Goal: Task Accomplishment & Management: Manage account settings

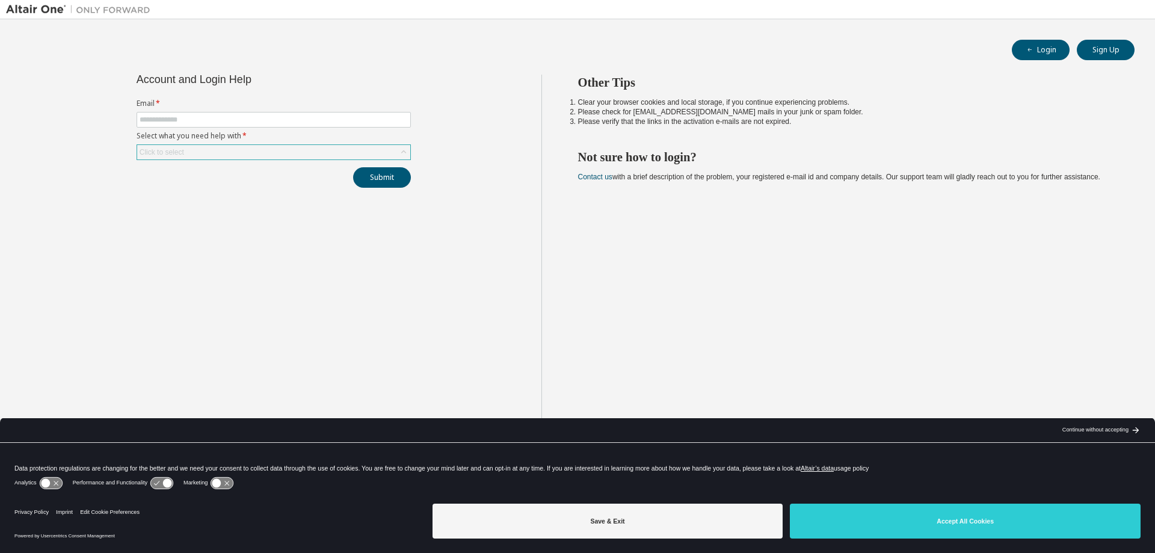
click at [225, 147] on div "Click to select" at bounding box center [273, 152] width 273 height 14
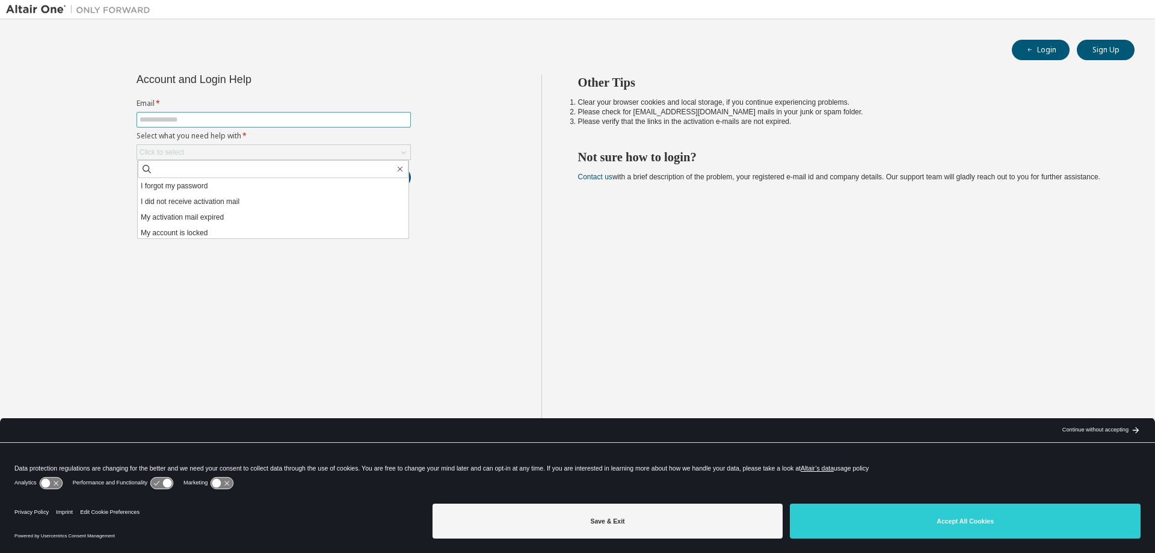
click at [216, 120] on input "text" at bounding box center [274, 120] width 268 height 10
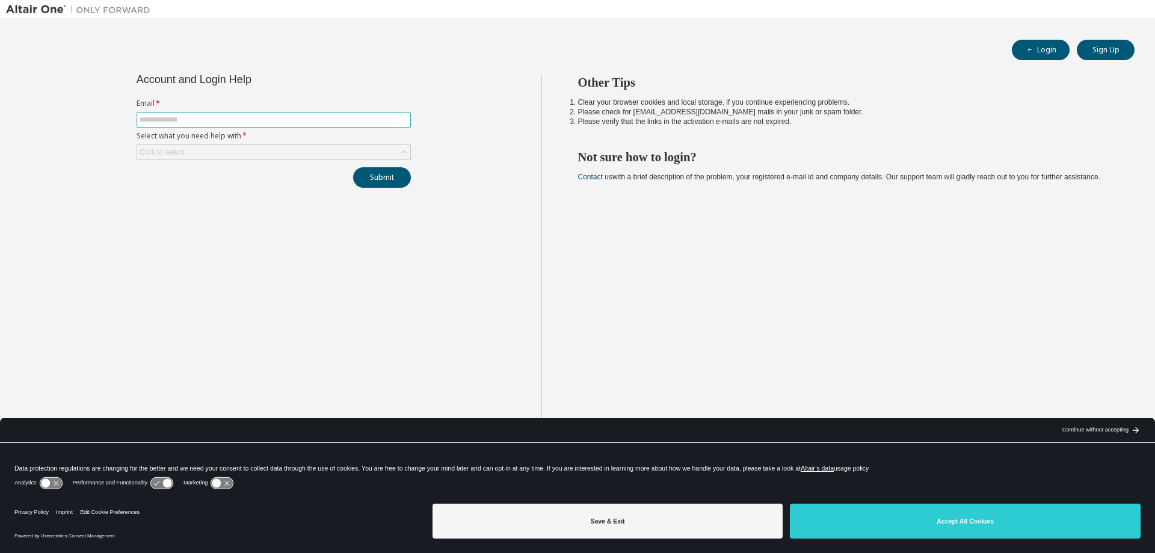
type input "**********"
click at [220, 154] on div "Click to select" at bounding box center [273, 152] width 273 height 14
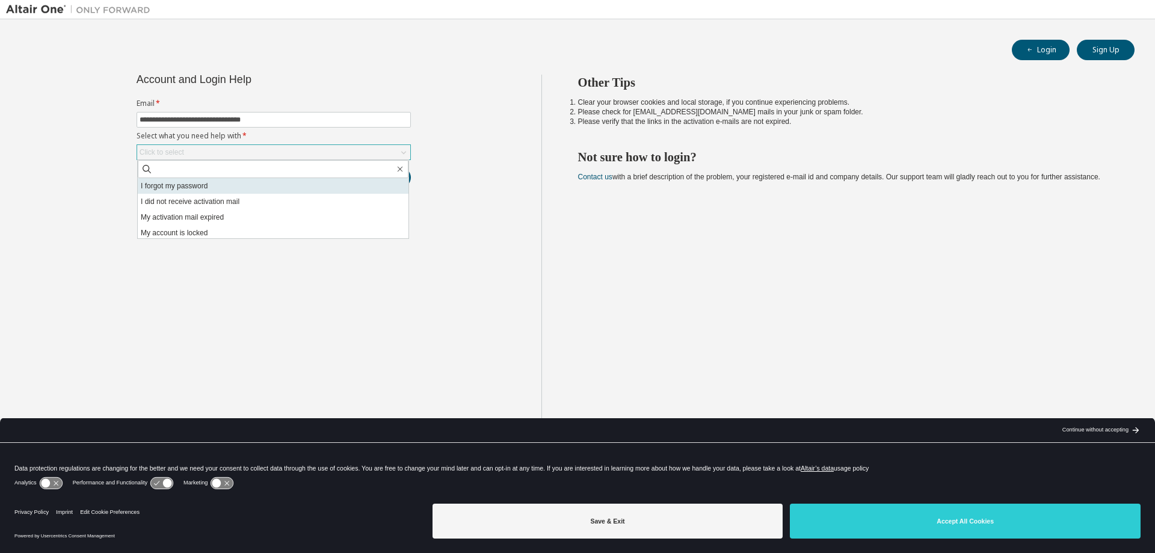
click at [220, 185] on li "I forgot my password" at bounding box center [273, 186] width 271 height 16
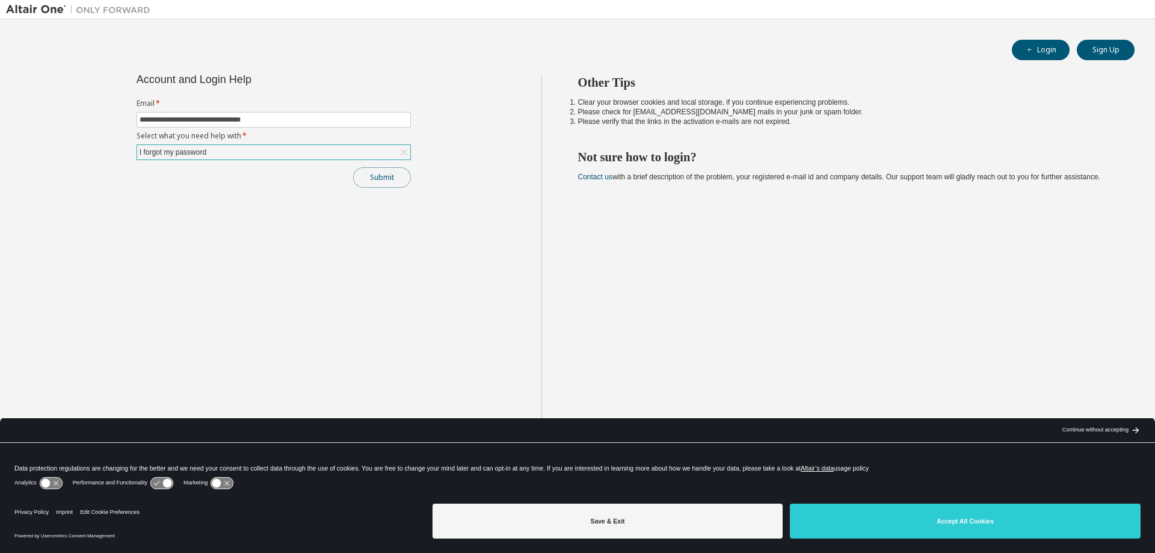
click at [382, 178] on button "Submit" at bounding box center [382, 177] width 58 height 20
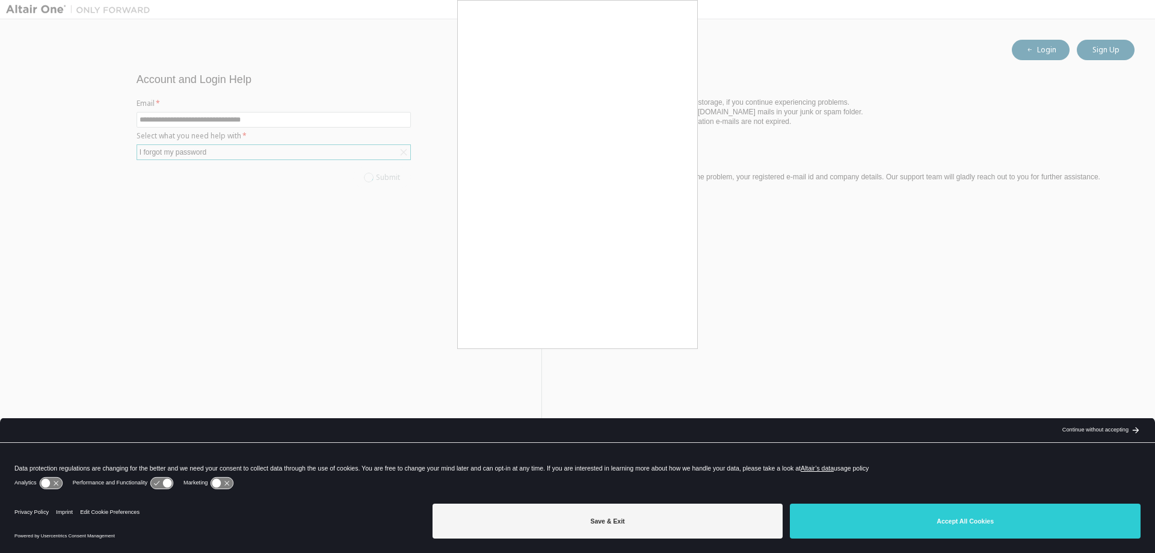
click at [451, 276] on div at bounding box center [577, 276] width 1155 height 553
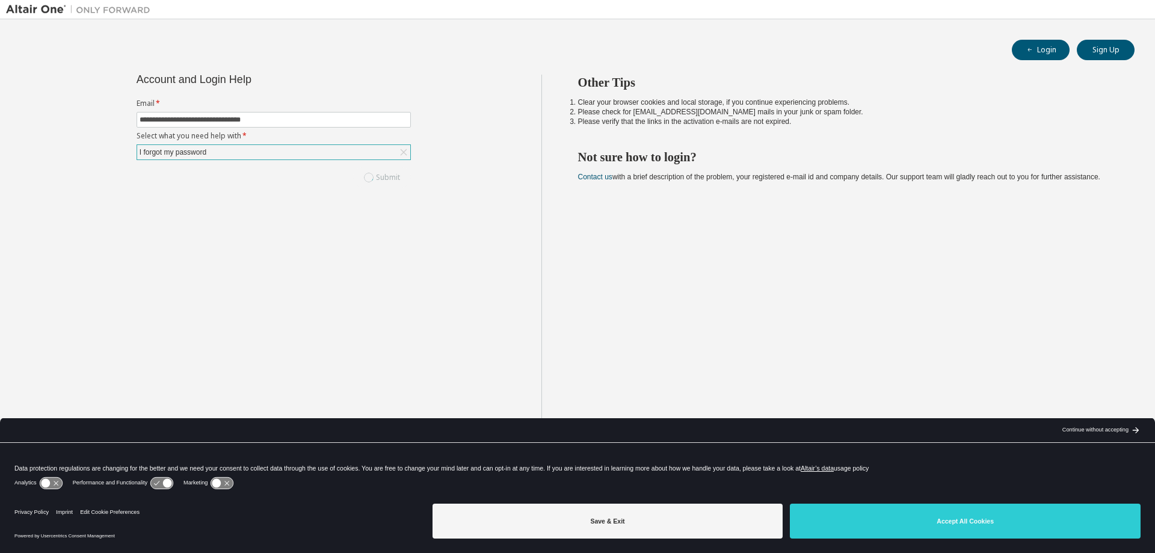
click at [369, 174] on div "Submit" at bounding box center [274, 177] width 274 height 20
click at [376, 180] on div "Submit" at bounding box center [274, 177] width 274 height 20
click at [399, 150] on icon at bounding box center [404, 152] width 12 height 12
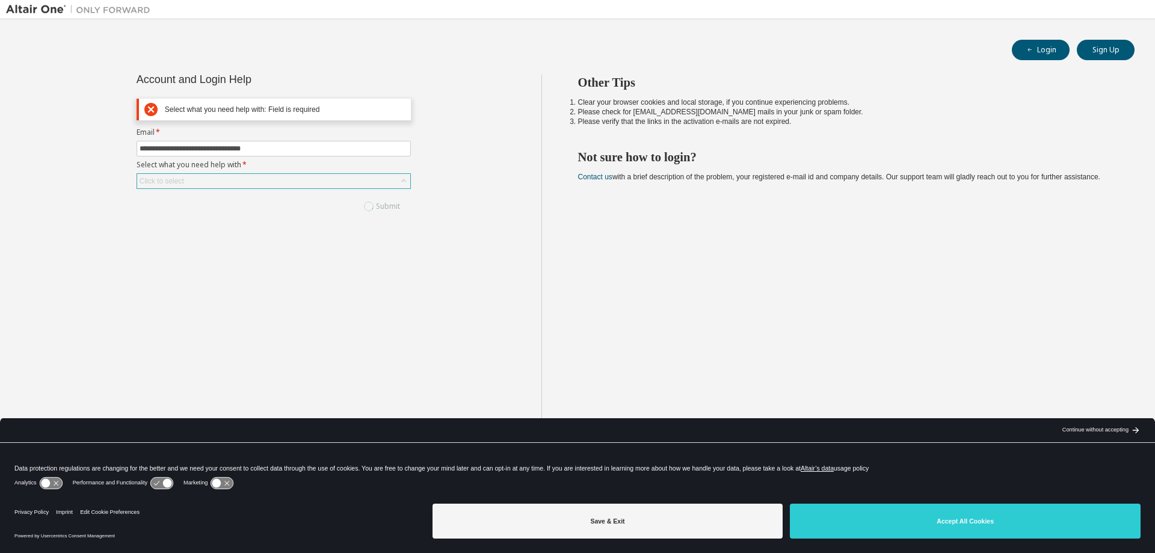
click at [205, 180] on div "Click to select" at bounding box center [273, 181] width 273 height 14
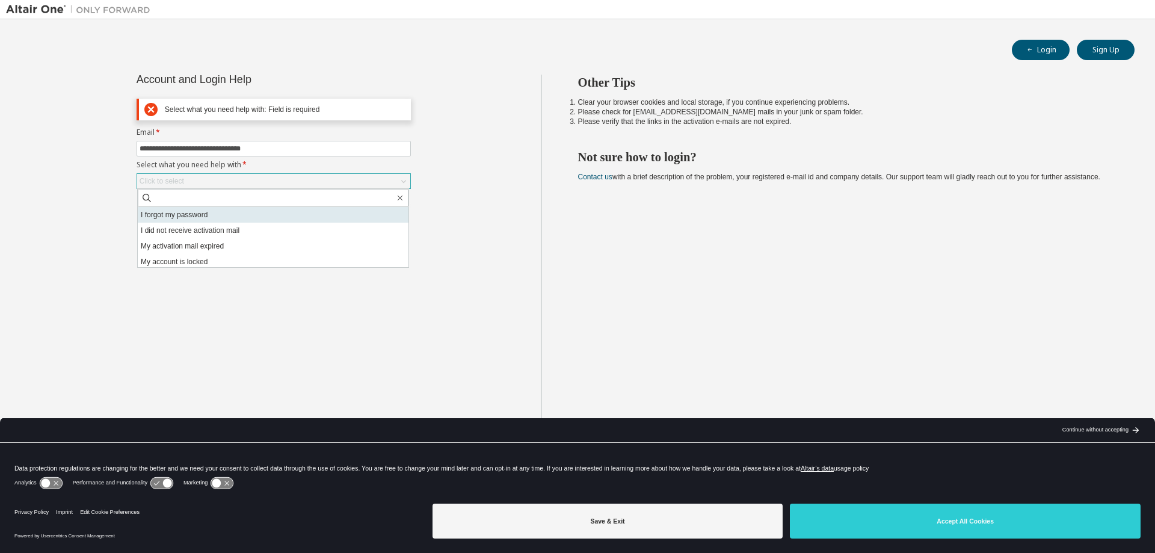
click at [161, 213] on li "I forgot my password" at bounding box center [273, 215] width 271 height 16
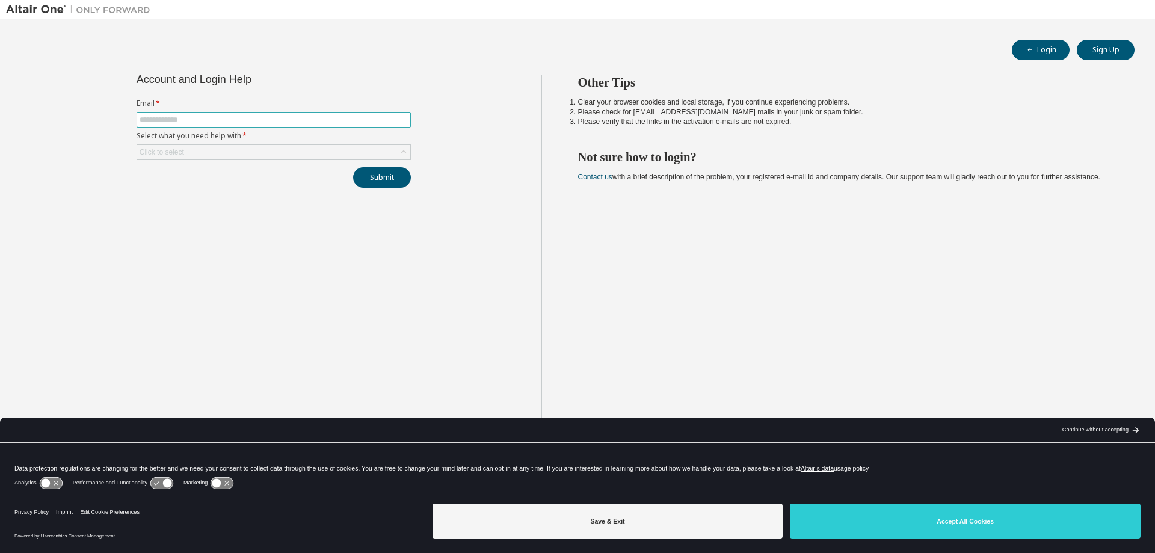
click at [189, 118] on input "text" at bounding box center [274, 120] width 268 height 10
type input "**********"
click at [210, 155] on div "Click to select" at bounding box center [273, 152] width 273 height 14
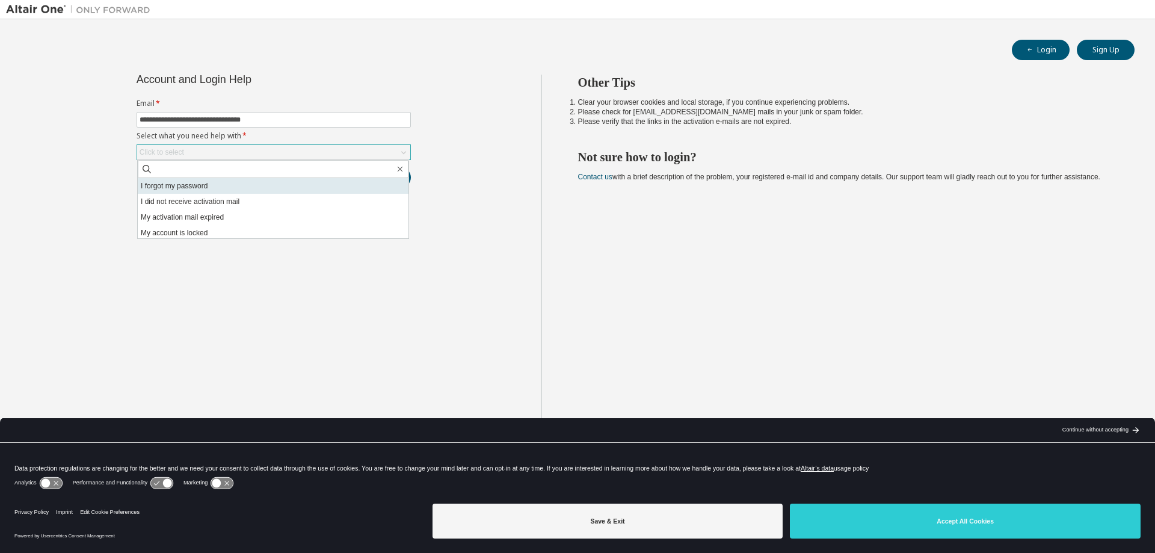
click at [204, 186] on li "I forgot my password" at bounding box center [273, 186] width 271 height 16
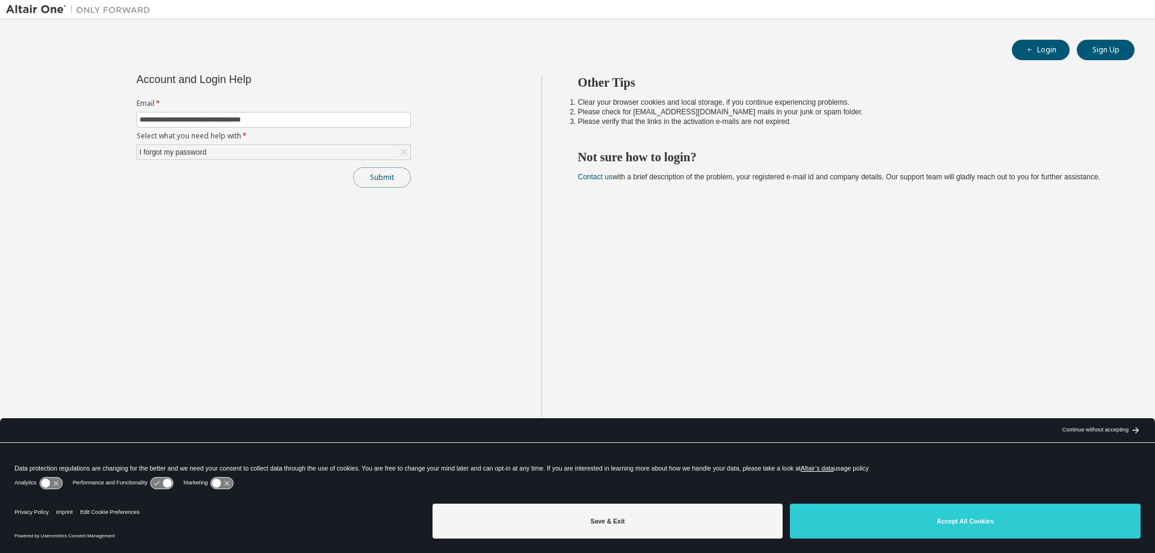
click at [377, 176] on button "Submit" at bounding box center [382, 177] width 58 height 20
